Goal: Information Seeking & Learning: Learn about a topic

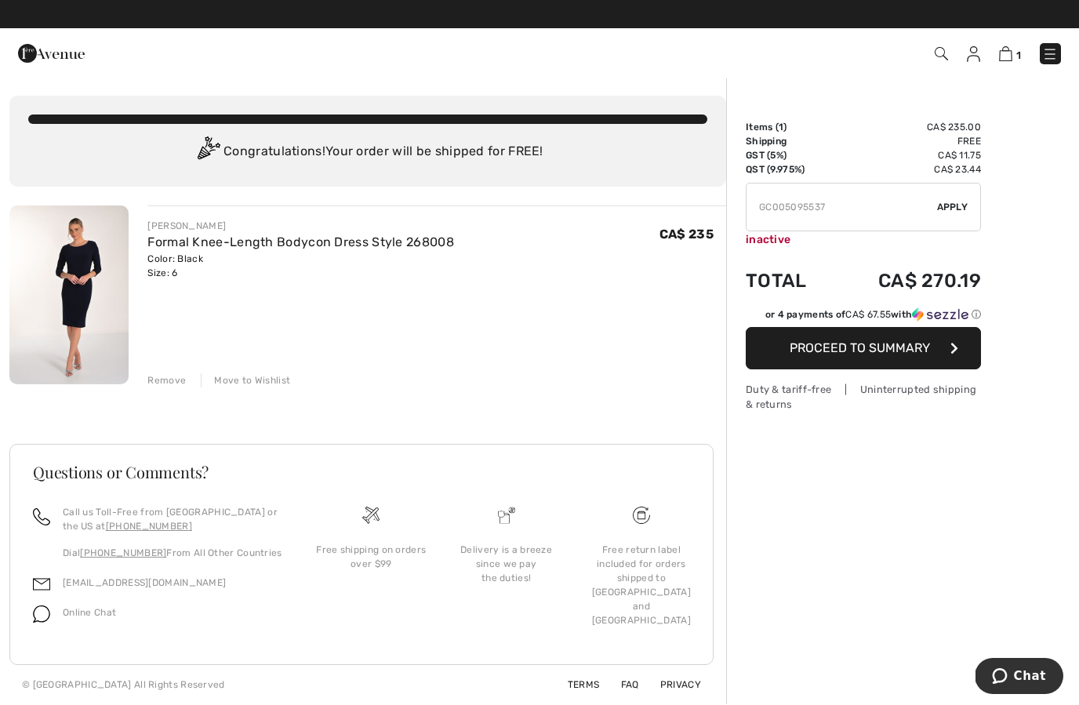
click at [176, 391] on div "FRANK LYMAN Formal Knee-Length Bodycon Dress Style 268008 Color: Black Size: 6 …" at bounding box center [367, 454] width 716 height 499
click at [166, 376] on div "Remove" at bounding box center [166, 380] width 38 height 14
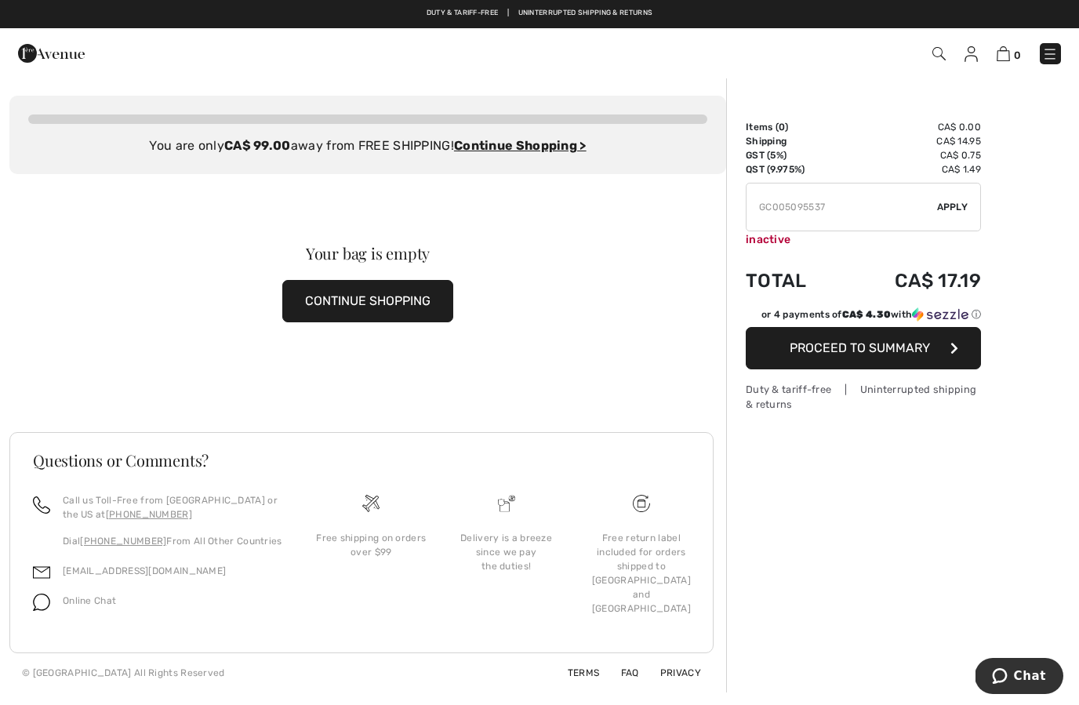
click at [54, 56] on img at bounding box center [51, 53] width 67 height 31
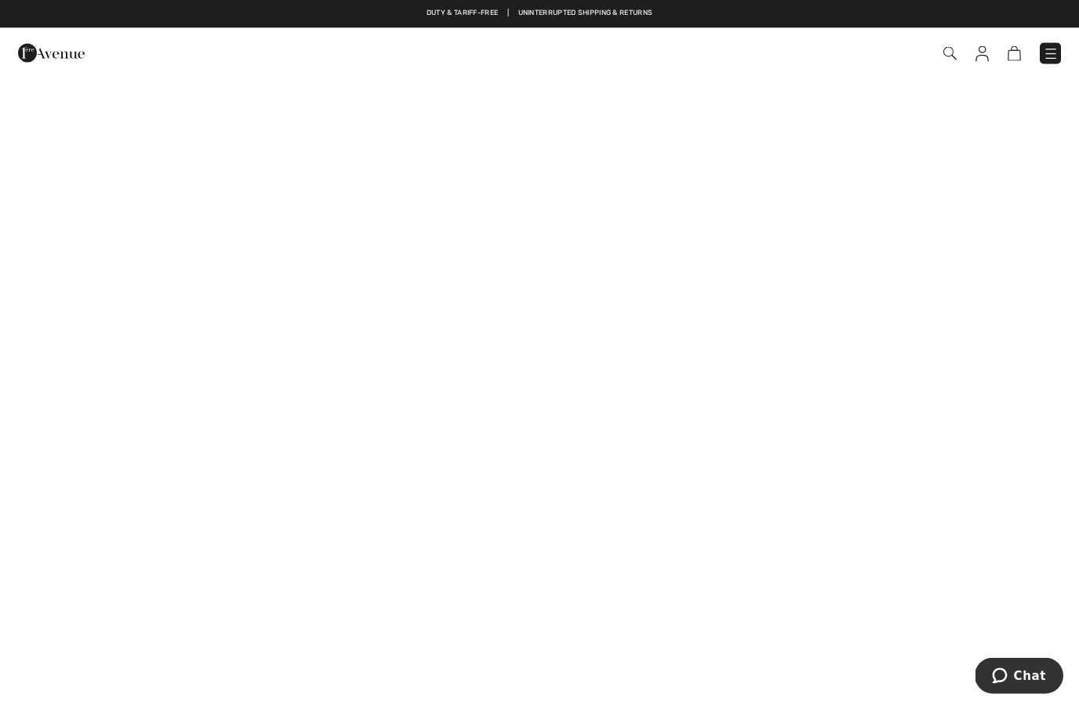
scroll to position [1052, 0]
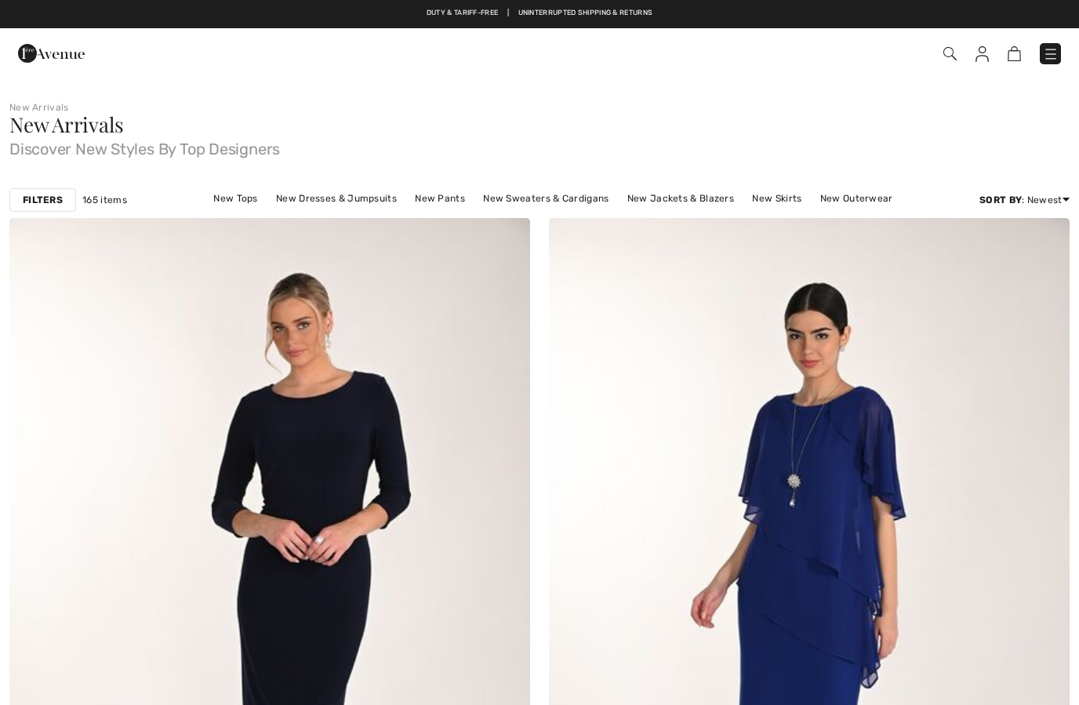
checkbox input "true"
click at [1042, 61] on img at bounding box center [1050, 54] width 16 height 16
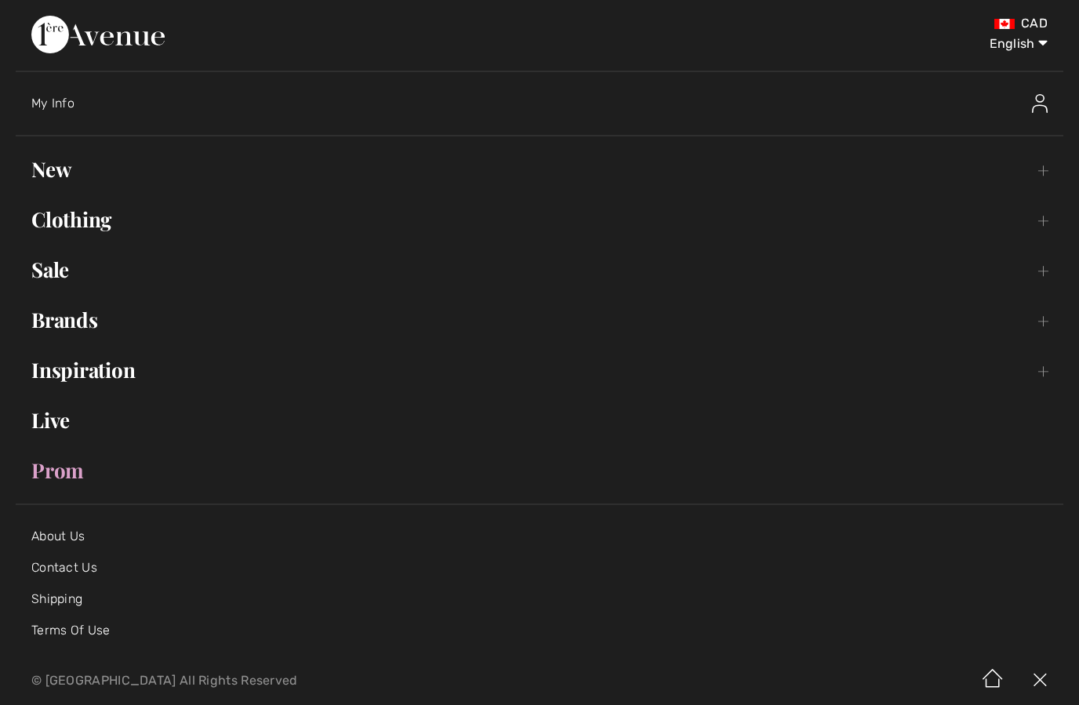
click at [1034, 50] on select "English Français" at bounding box center [1007, 40] width 82 height 47
select select "/fr/nouveau/"
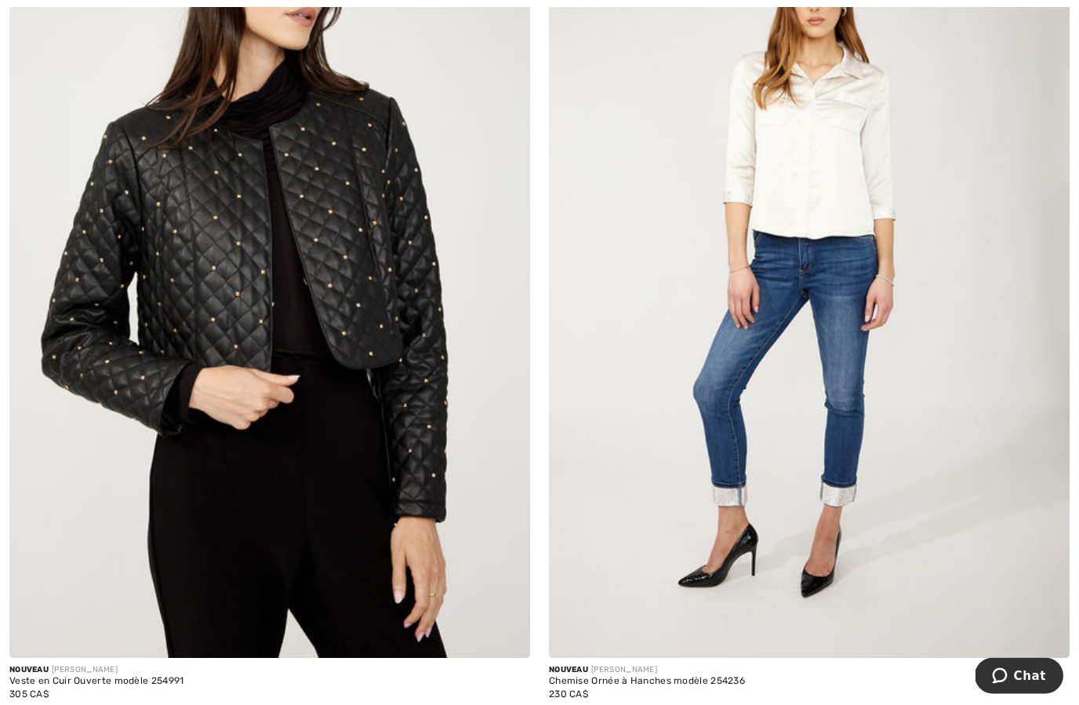
scroll to position [3711, 0]
click at [114, 317] on img at bounding box center [269, 267] width 520 height 781
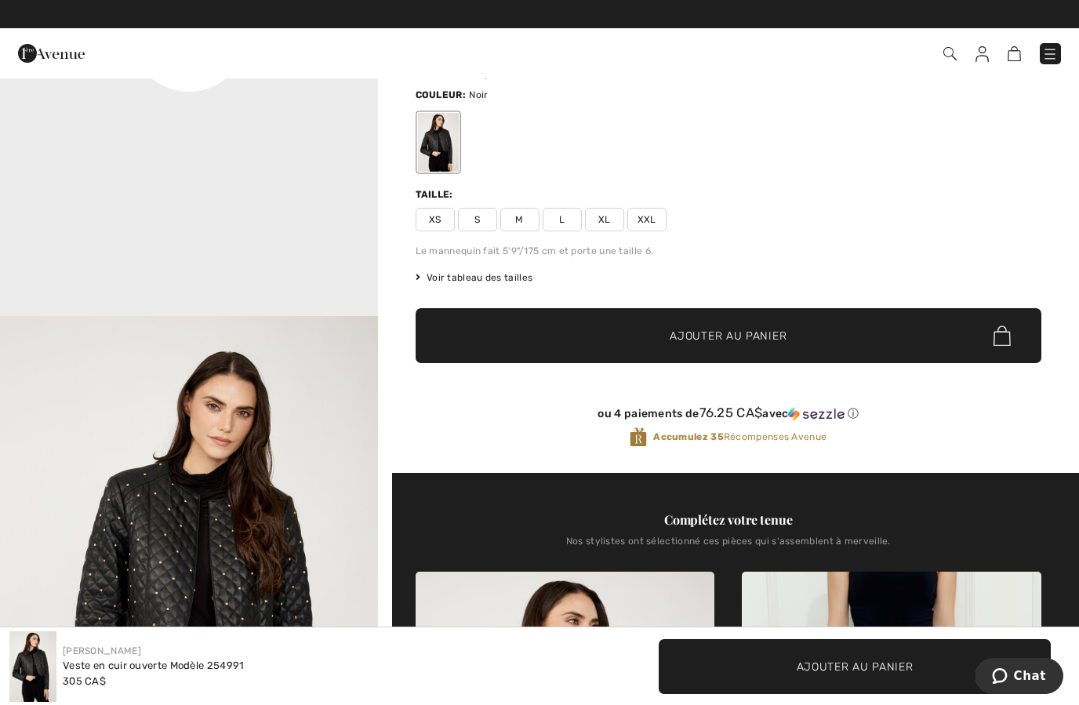
scroll to position [86, 0]
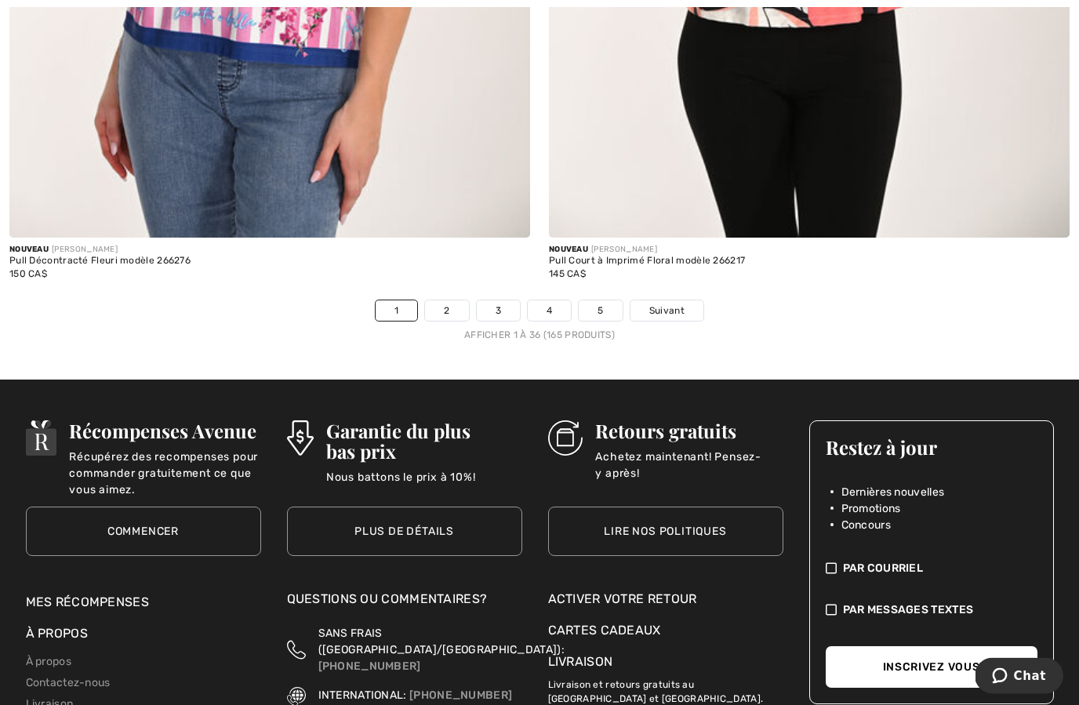
scroll to position [15521, 0]
click at [429, 302] on link "2" at bounding box center [446, 310] width 43 height 20
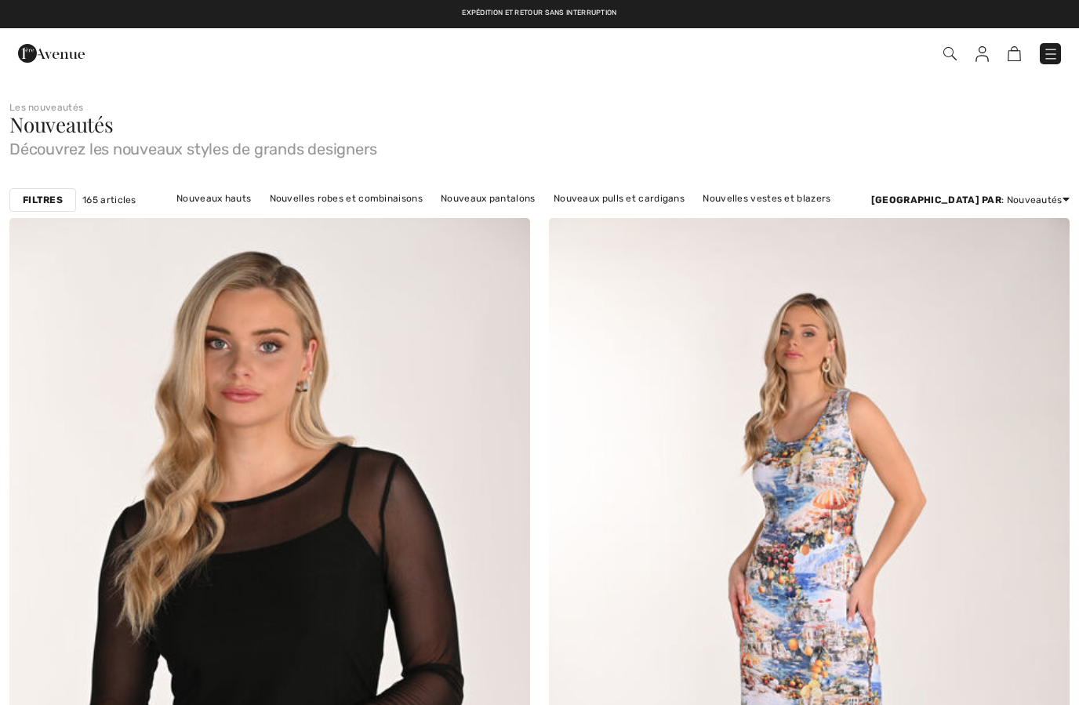
checkbox input "true"
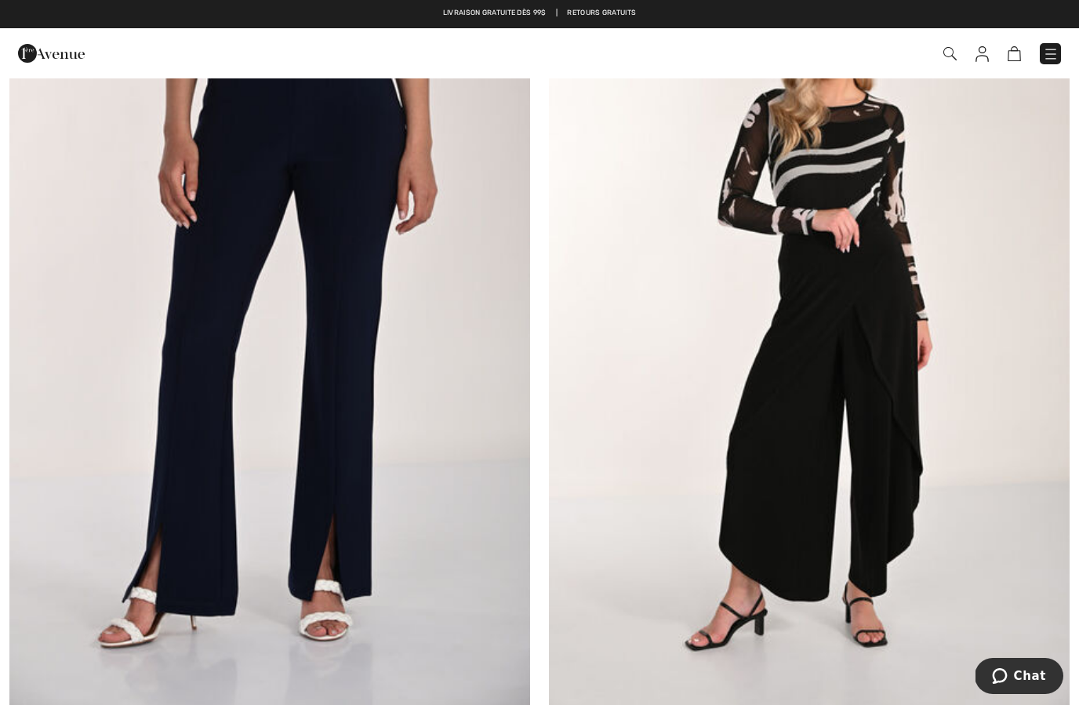
scroll to position [4500, 0]
click at [169, 477] on img at bounding box center [269, 320] width 520 height 781
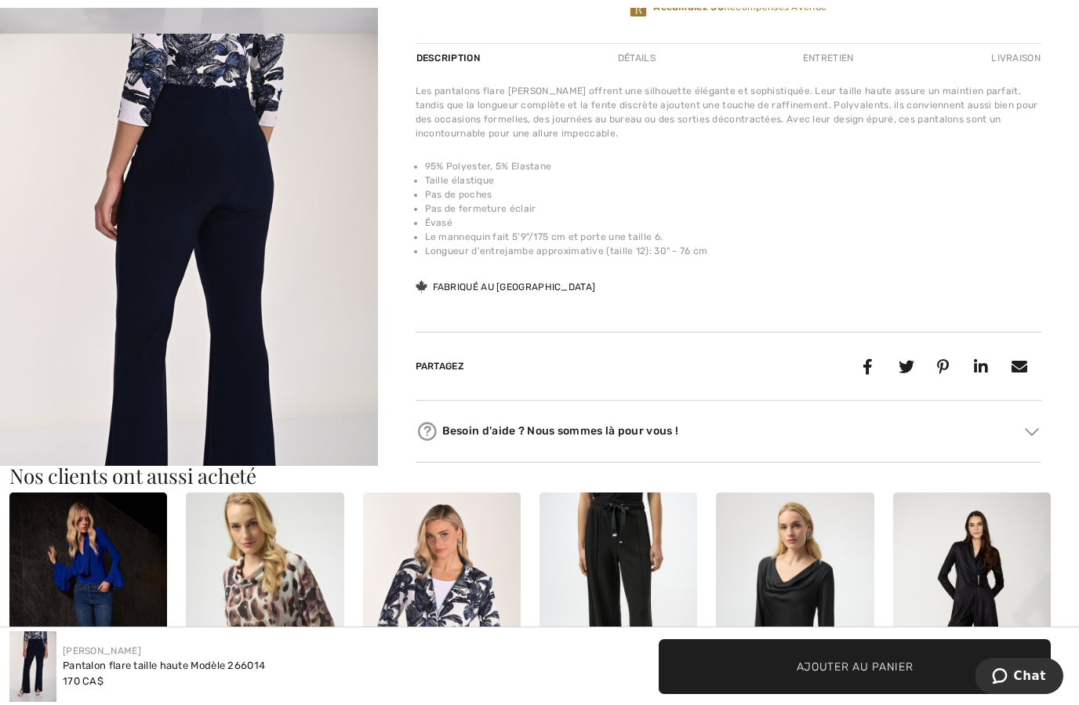
scroll to position [81, 0]
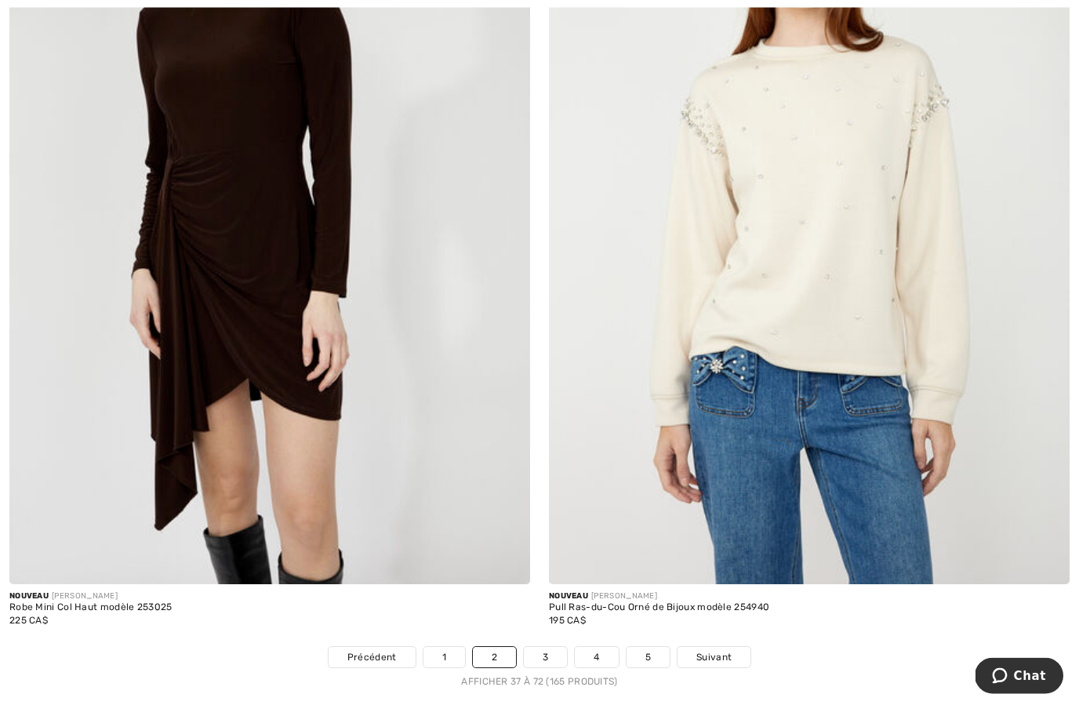
scroll to position [15175, 0]
click at [548, 651] on link "3" at bounding box center [545, 657] width 43 height 20
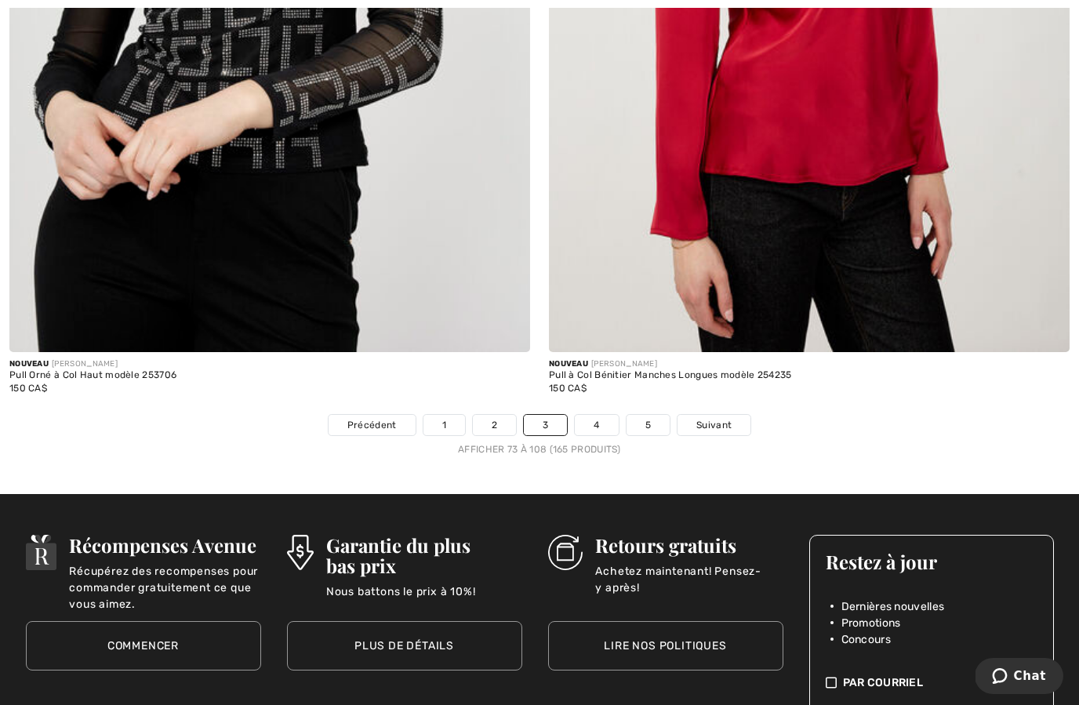
scroll to position [15411, 0]
